Goal: Task Accomplishment & Management: Use online tool/utility

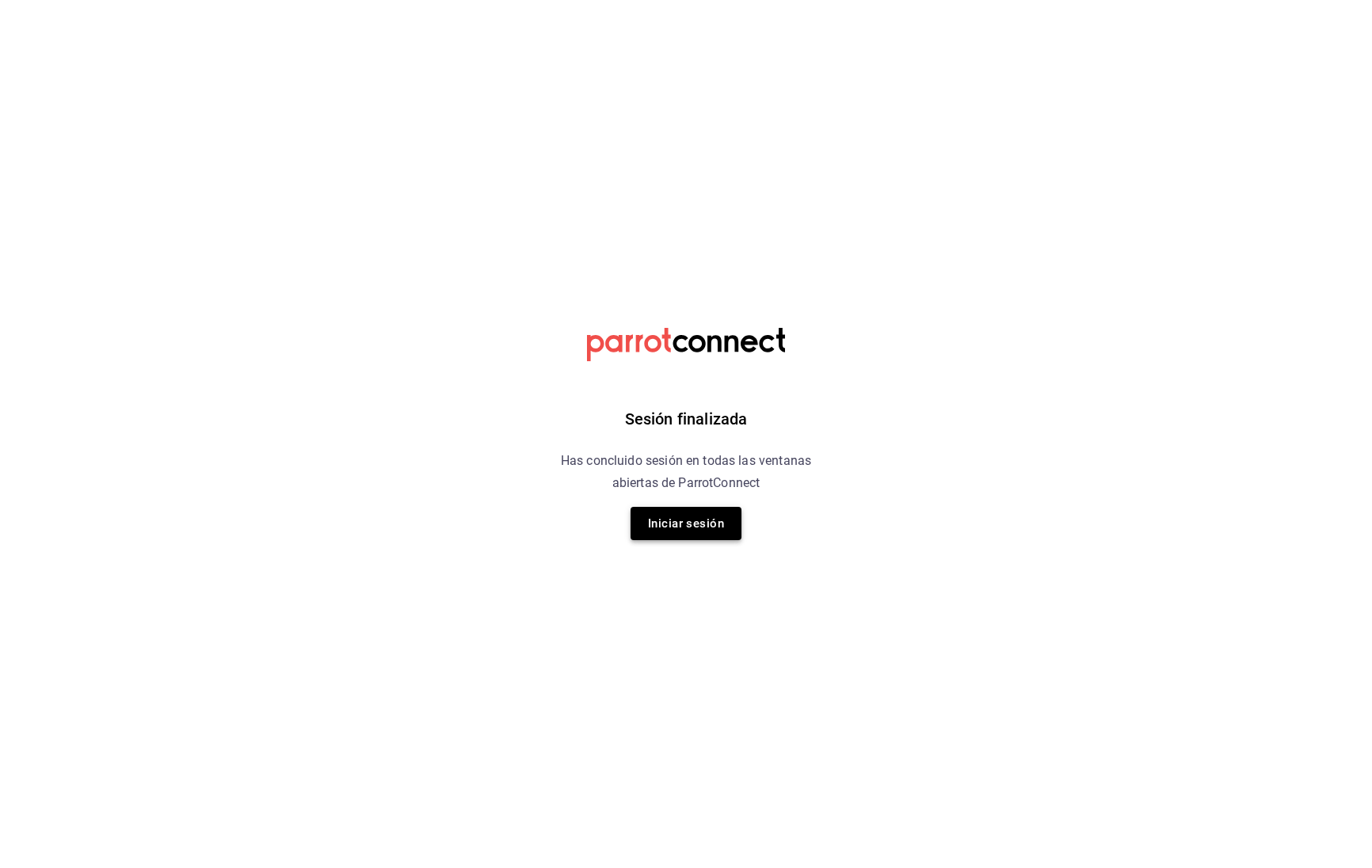
click at [693, 516] on button "Iniciar sesión" at bounding box center [686, 523] width 111 height 33
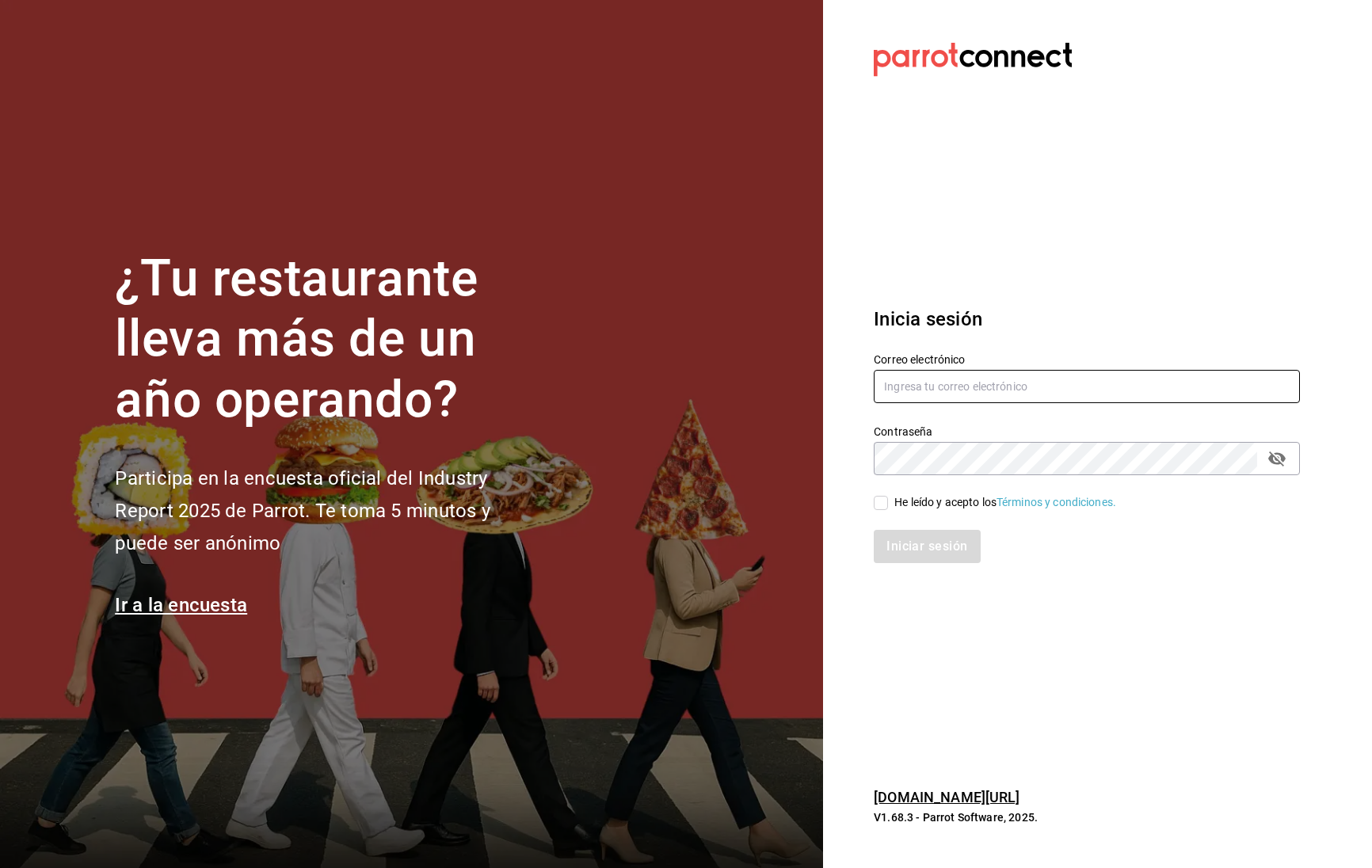
type input "prunuscafe.km@gmail.com"
click at [881, 507] on input "He leído y acepto los Términos y condiciones." at bounding box center [881, 502] width 14 height 14
checkbox input "true"
click at [884, 545] on button "Iniciar sesión" at bounding box center [927, 546] width 107 height 33
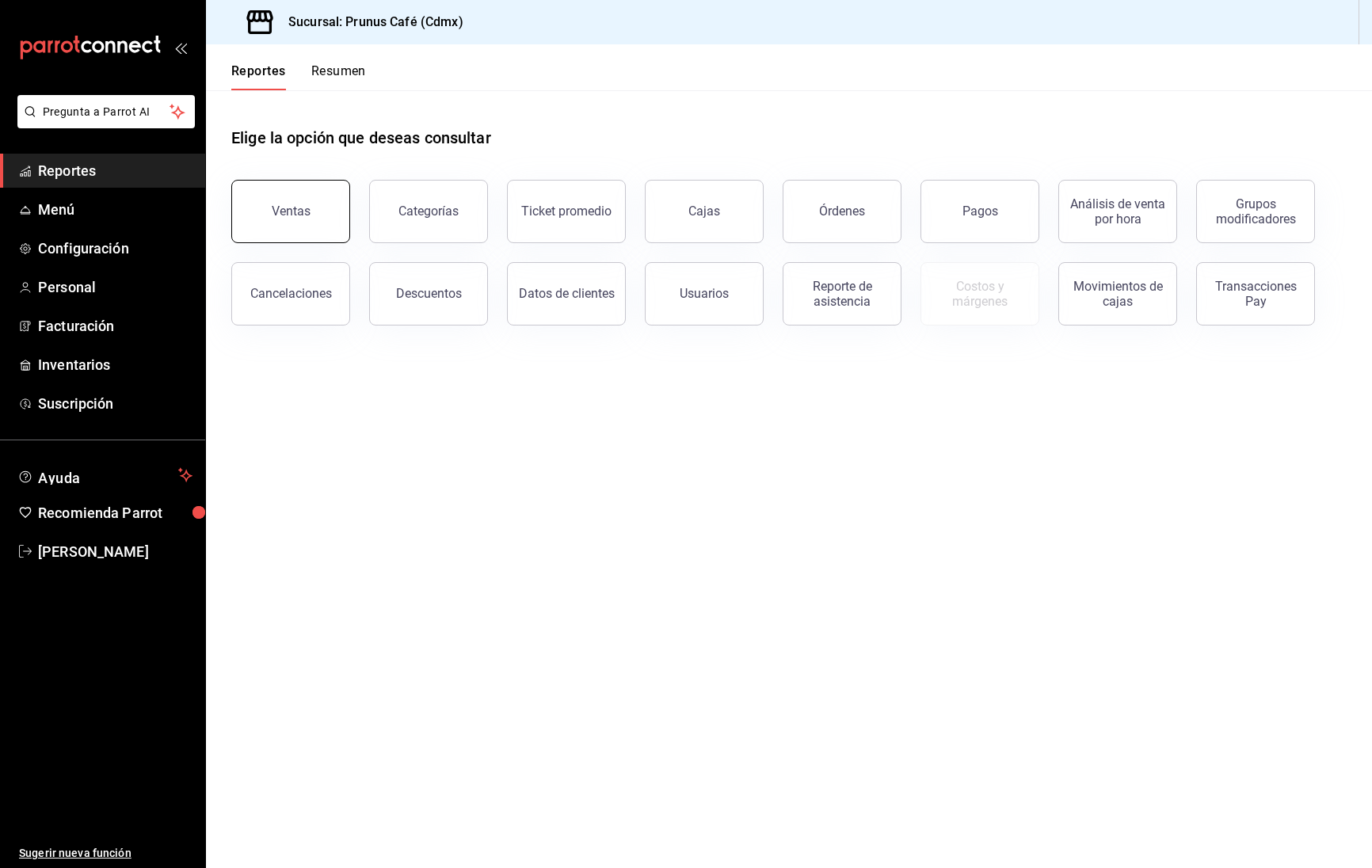
click at [298, 204] on div "Ventas" at bounding box center [291, 211] width 39 height 15
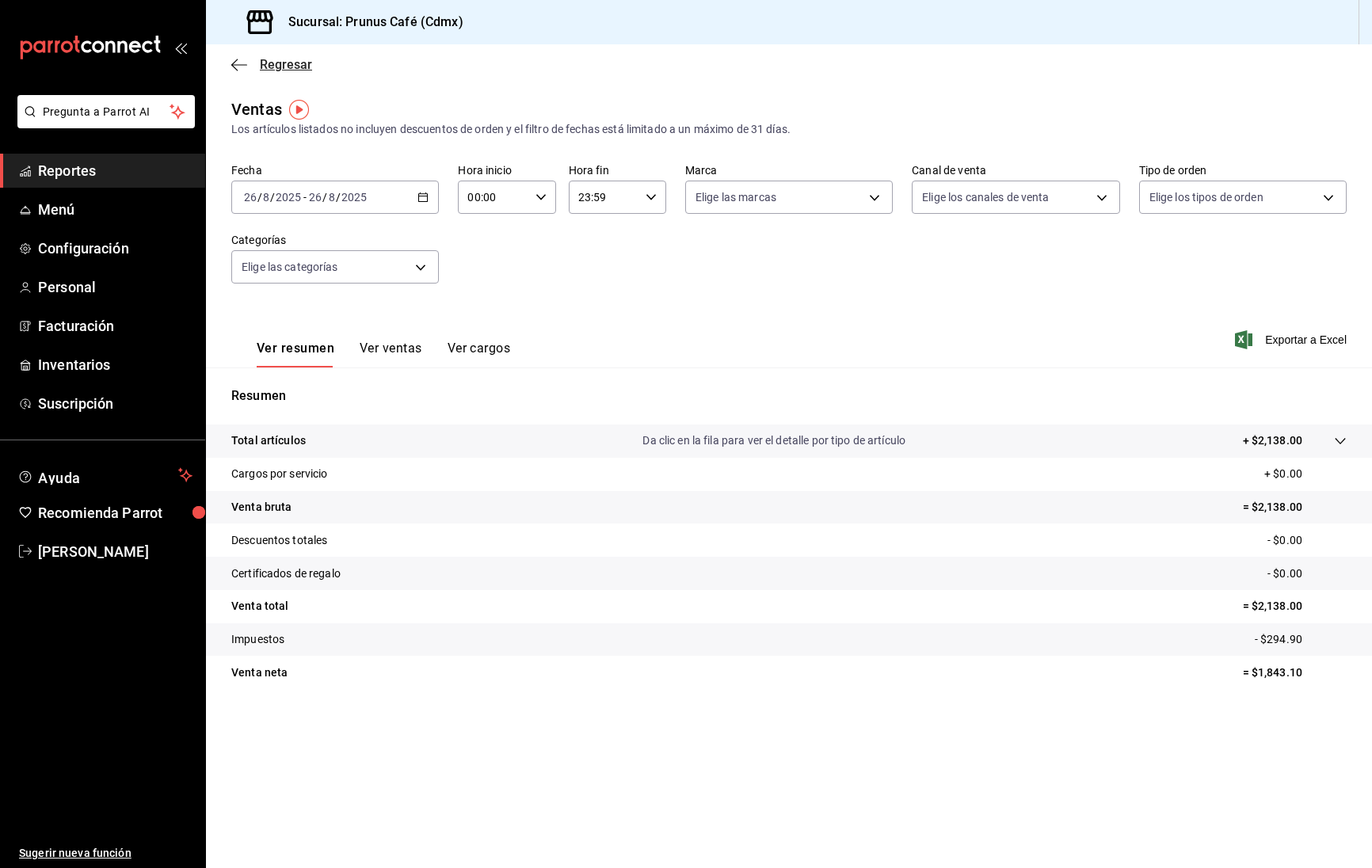
click at [276, 66] on span "Regresar" at bounding box center [285, 65] width 52 height 15
